Goal: Contribute content: Add original content to the website for others to see

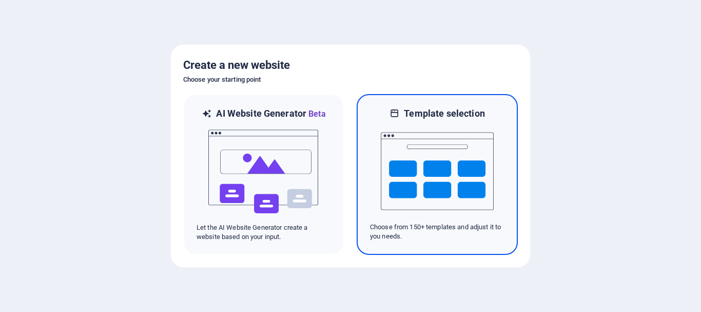
click at [436, 173] on img at bounding box center [437, 171] width 113 height 103
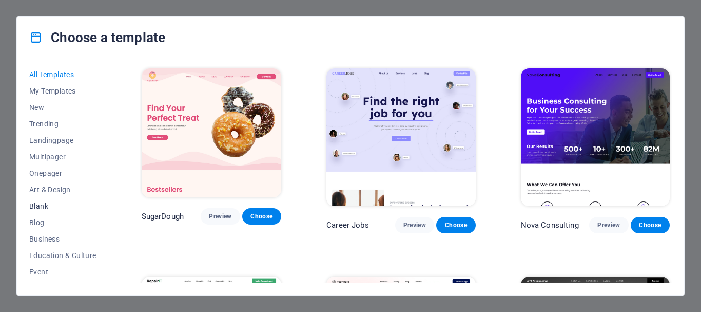
click at [39, 205] on span "Blank" at bounding box center [62, 206] width 67 height 8
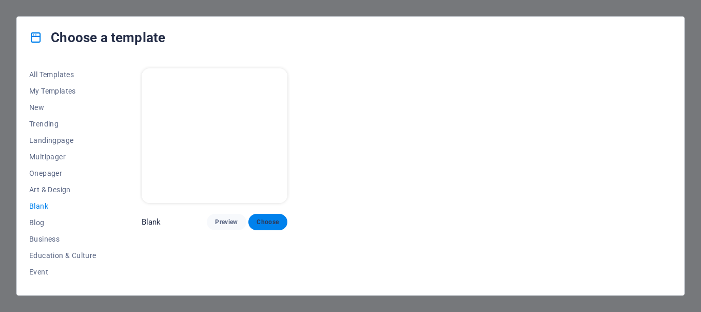
click at [272, 220] on span "Choose" at bounding box center [268, 222] width 23 height 8
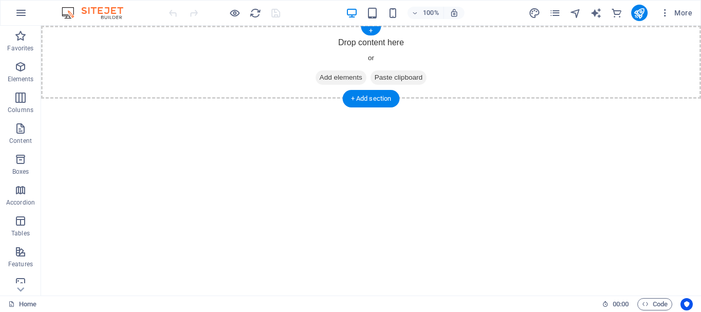
click at [320, 80] on span "Add elements" at bounding box center [341, 77] width 51 height 14
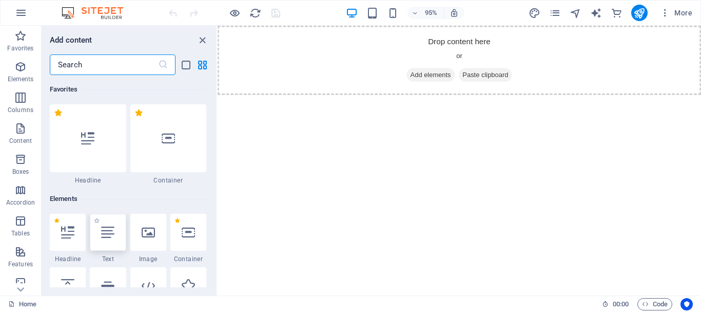
click at [109, 230] on icon at bounding box center [107, 231] width 13 height 13
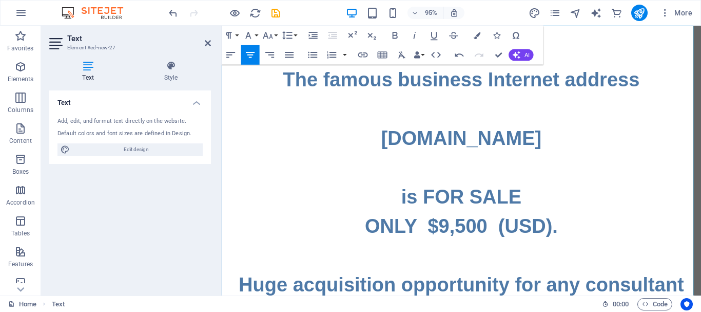
drag, startPoint x: 402, startPoint y: 142, endPoint x: 590, endPoint y: 136, distance: 187.9
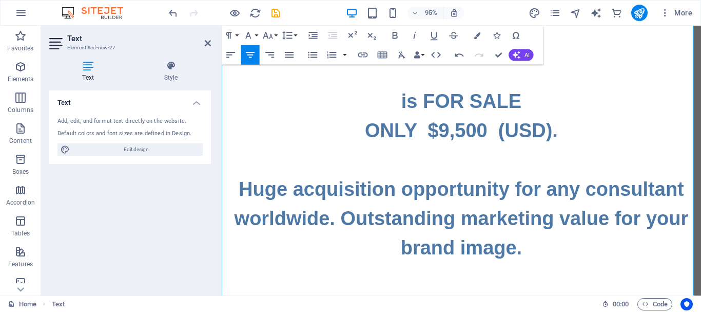
scroll to position [103, 0]
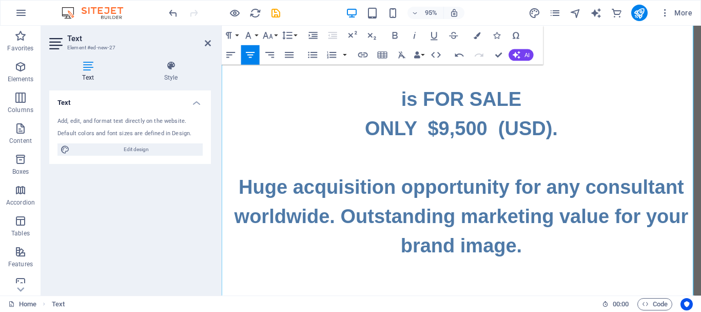
click at [563, 131] on h1 "The TOP business Internet address www.BusinessAdvisor.TOP is FOR SALE ONLY $9,5…" at bounding box center [474, 241] width 505 height 554
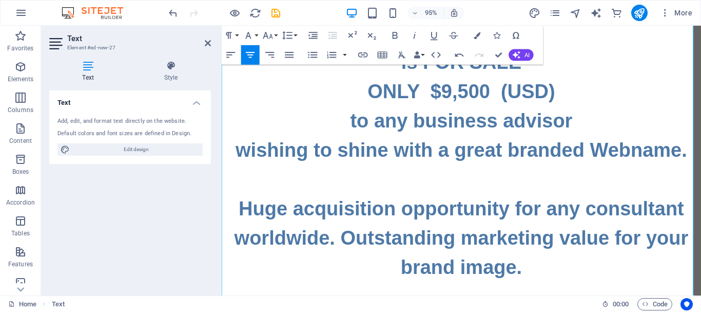
scroll to position [154, 0]
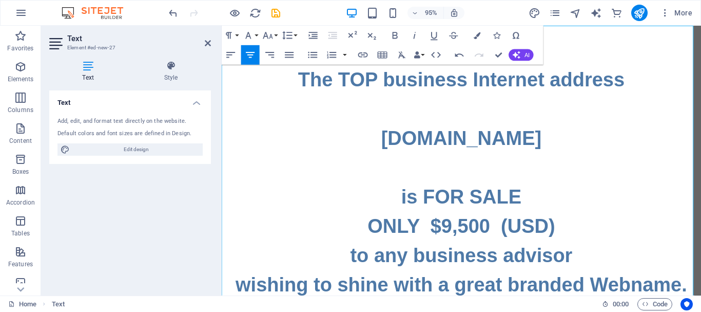
scroll to position [103, 0]
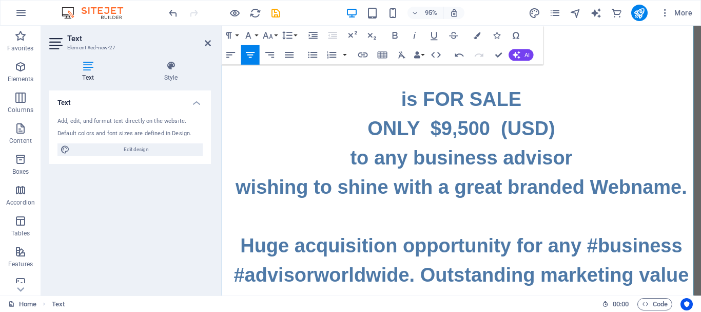
click at [589, 134] on h1 "The TOP business Internet address www.BusinessAdvisor.TOP is FOR SALE ONLY $9,5…" at bounding box center [474, 56] width 505 height 185
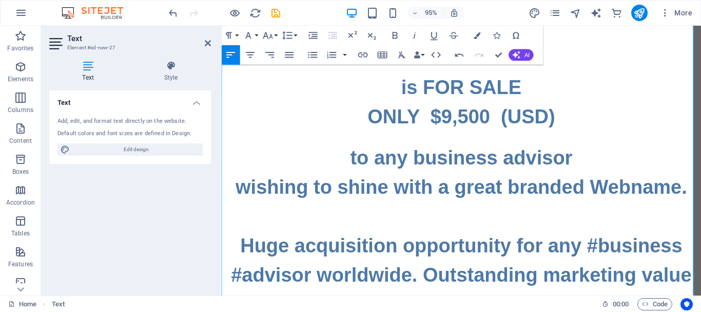
click at [589, 136] on h1 "The TOP business Internet address www.BusinessAdvisor.TOP is FOR SALE ONLY $9,5…" at bounding box center [474, 44] width 505 height 185
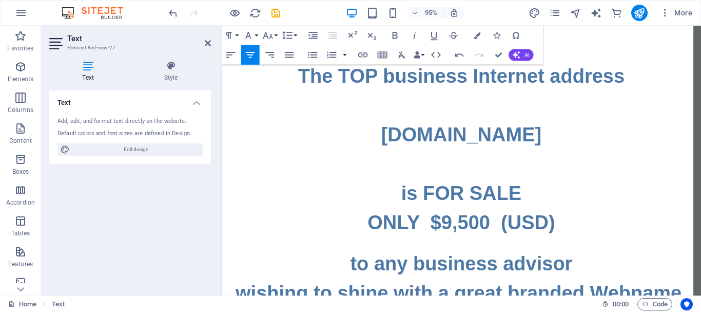
scroll to position [0, 0]
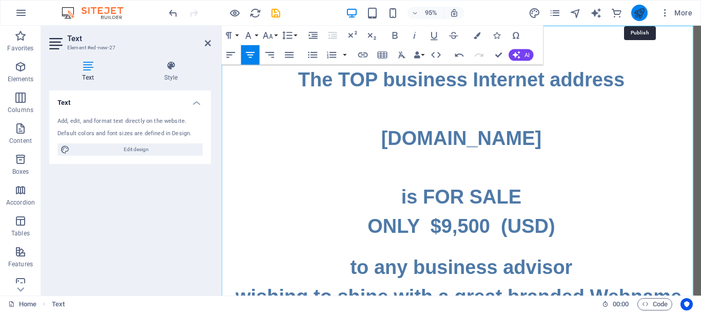
click at [640, 11] on icon "publish" at bounding box center [639, 13] width 12 height 12
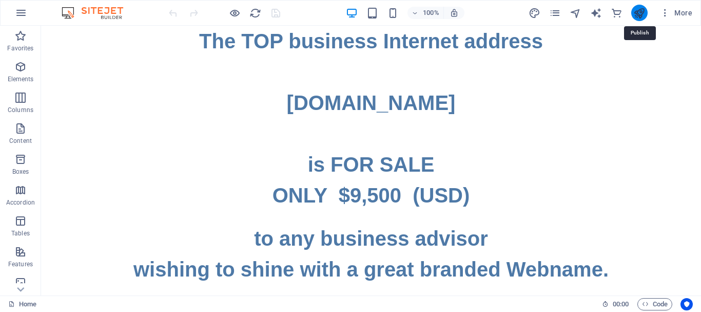
click at [640, 15] on icon "publish" at bounding box center [639, 13] width 12 height 12
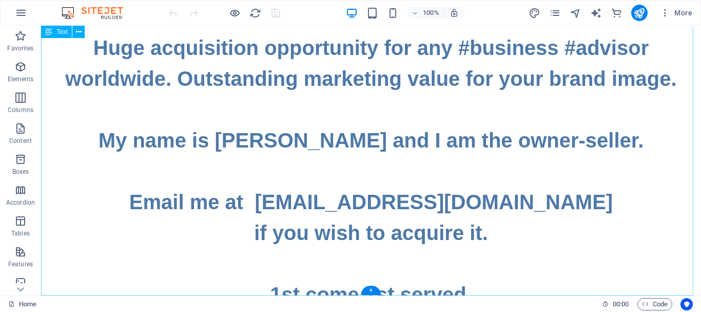
scroll to position [297, 0]
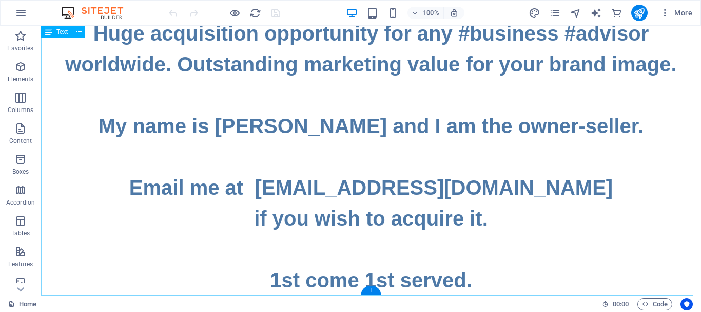
click at [501, 278] on div "The TOP business Internet address www.BusinessAdvisor.TOP is FOR SALE ONLY $9,5…" at bounding box center [371, 11] width 660 height 567
click at [475, 282] on div "The TOP business Internet address www.BusinessAdvisor.TOP is FOR SALE ONLY $9,5…" at bounding box center [371, 11] width 660 height 567
click at [461, 280] on div "The TOP business Internet address www.BusinessAdvisor.TOP is FOR SALE ONLY $9,5…" at bounding box center [371, 11] width 660 height 567
click at [471, 282] on div "The TOP business Internet address www.BusinessAdvisor.TOP is FOR SALE ONLY $9,5…" at bounding box center [371, 11] width 660 height 567
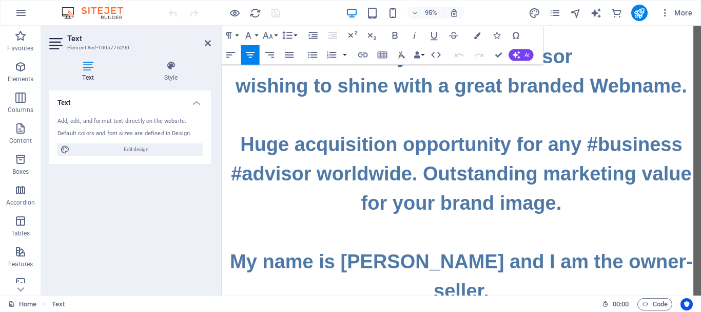
scroll to position [355, 0]
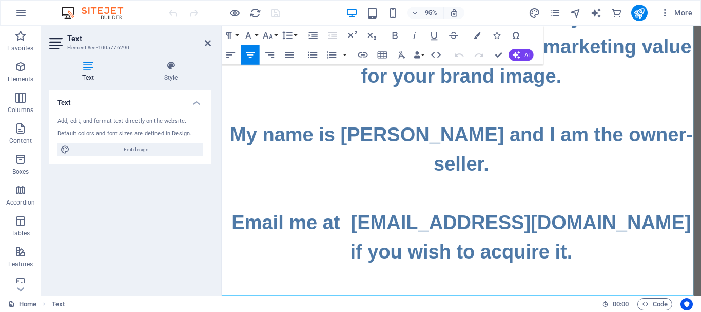
click at [577, 296] on h1 "wishing to shine with a great branded Webname. Huge acquisition opportunity for…" at bounding box center [474, 140] width 505 height 400
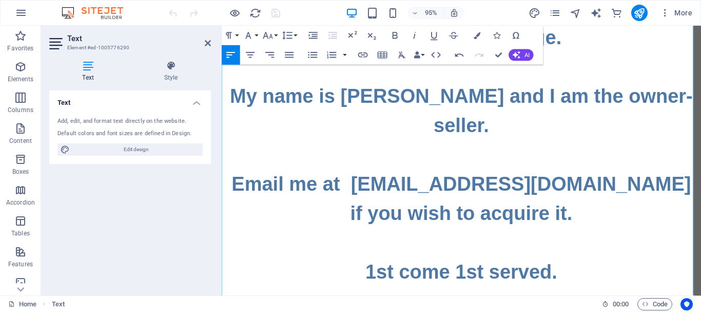
scroll to position [404, 0]
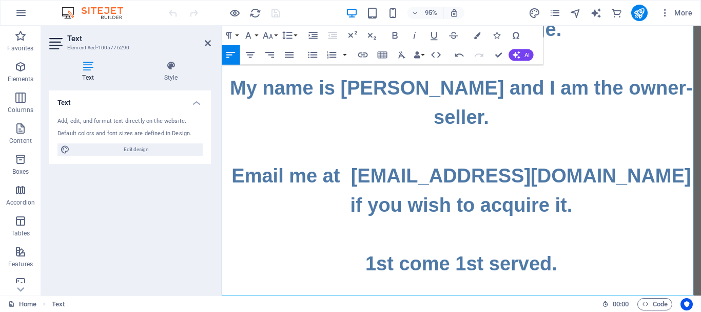
click at [567, 303] on p at bounding box center [474, 309] width 505 height 12
click at [583, 250] on h1 "wishing to shine with a great branded Webname. Huge acquisition opportunity for…" at bounding box center [474, 91] width 505 height 400
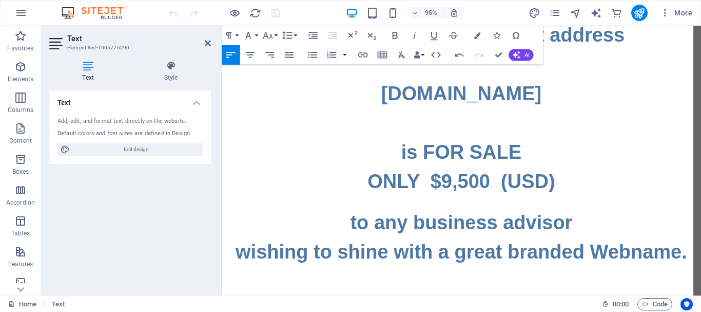
scroll to position [0, 0]
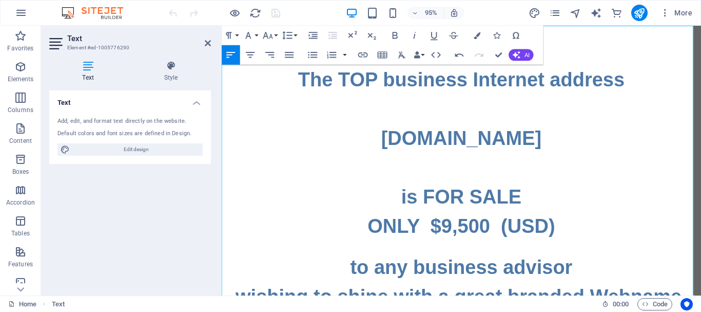
click at [302, 80] on h1 "The TOP business Internet address www.BusinessAdvisor.TOP is FOR SALE ONLY $9,5…" at bounding box center [474, 159] width 505 height 185
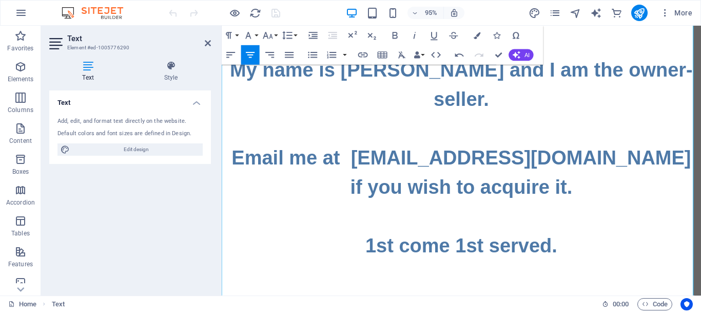
scroll to position [429, 0]
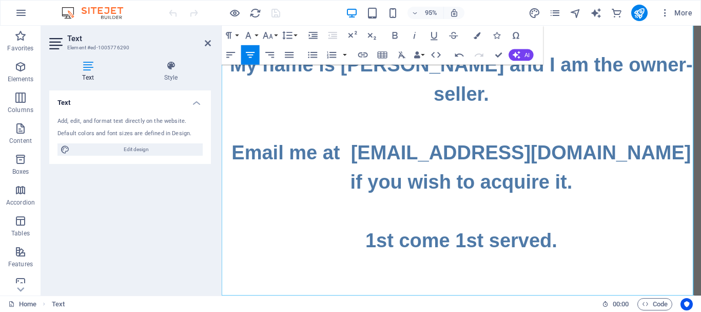
click at [557, 303] on p at bounding box center [474, 309] width 505 height 12
click at [575, 279] on p at bounding box center [474, 285] width 505 height 12
click at [581, 224] on h1 "wishing to shine with a great branded Webname. Huge acquisition opportunity for…" at bounding box center [474, 66] width 505 height 400
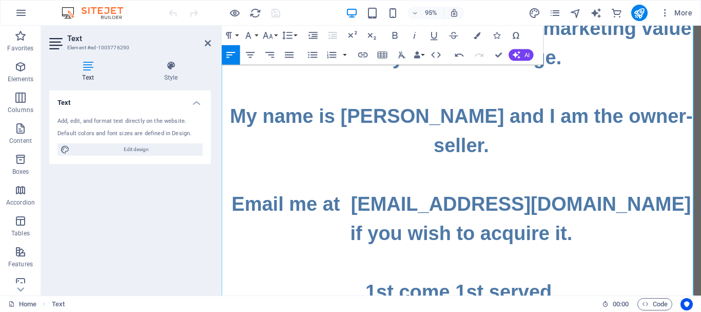
scroll to position [414, 0]
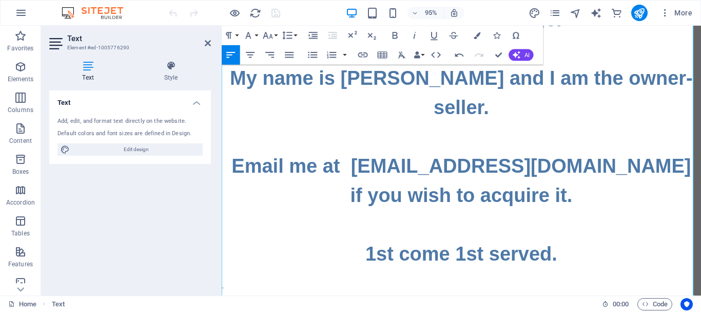
click at [231, 281] on p at bounding box center [474, 287] width 505 height 12
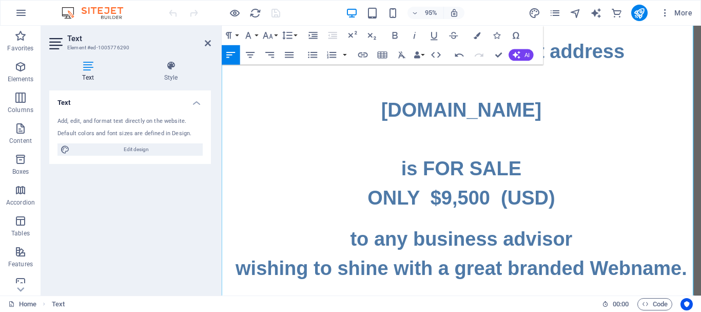
scroll to position [28, 0]
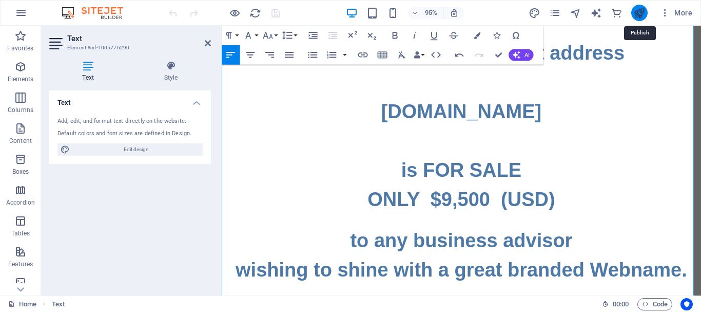
click at [635, 13] on icon "publish" at bounding box center [639, 13] width 12 height 12
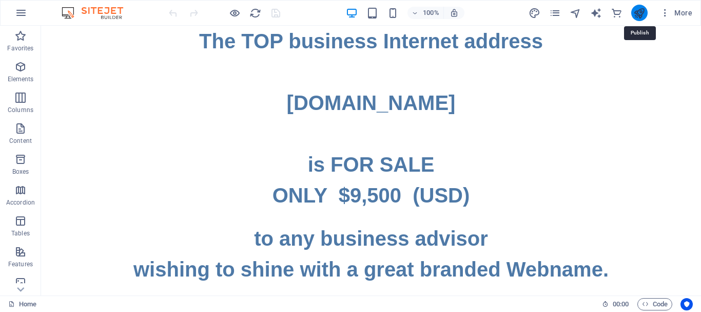
click at [640, 12] on icon "publish" at bounding box center [639, 13] width 12 height 12
